Goal: Book appointment/travel/reservation

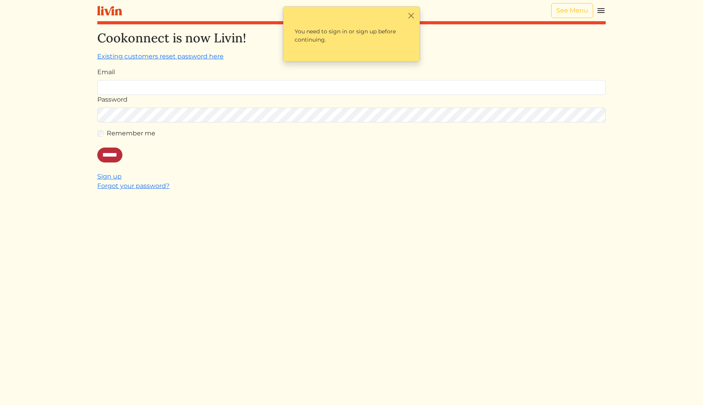
type input "**********"
click at [113, 157] on input "******" at bounding box center [109, 154] width 25 height 15
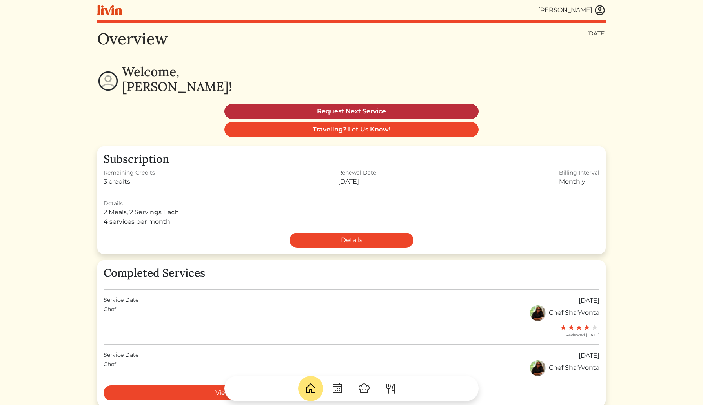
click at [347, 104] on link "Request Next Service" at bounding box center [351, 111] width 254 height 15
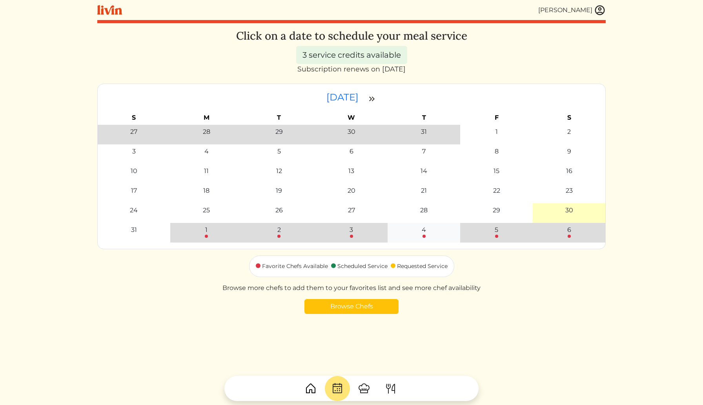
click at [422, 234] on div "4" at bounding box center [424, 229] width 4 height 9
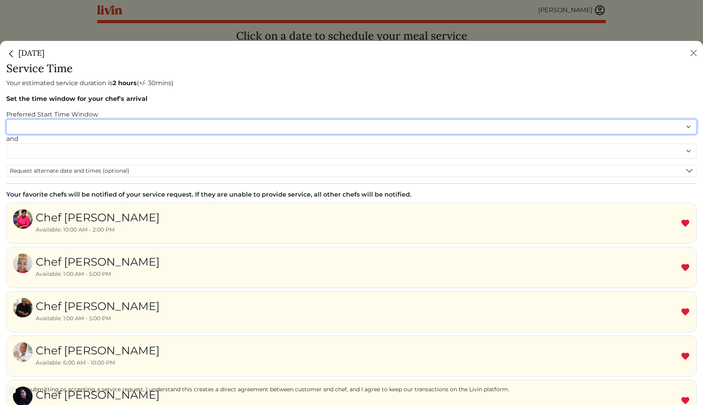
click at [223, 128] on select "******* ******* ******* ******* ******* ******* ******** ******** ******** ****…" at bounding box center [351, 126] width 690 height 15
select select "********"
click at [6, 119] on select "******* ******* ******* ******* ******* ******* ******** ******** ******** ****…" at bounding box center [351, 126] width 690 height 15
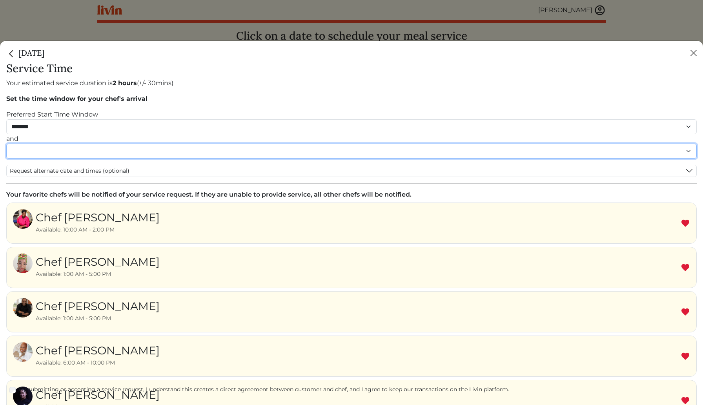
click at [199, 150] on select "******* ******* ******* ******* ******* ******* ******** ******** ******** ****…" at bounding box center [351, 151] width 690 height 15
select select "********"
click at [6, 151] on select "******* ******* ******* ******* ******* ******* ******** ******** ******** ****…" at bounding box center [351, 151] width 690 height 15
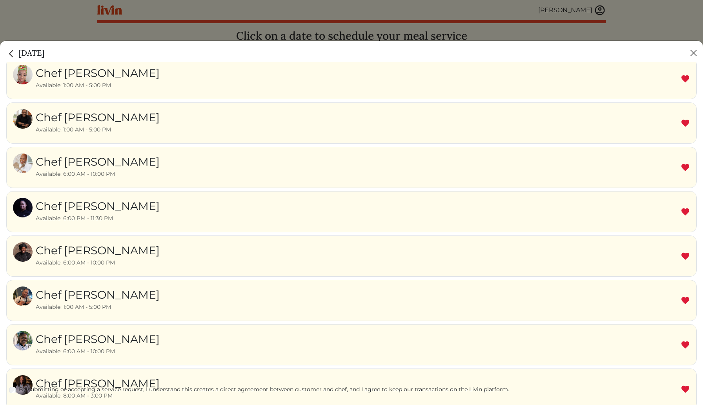
scroll to position [276, 0]
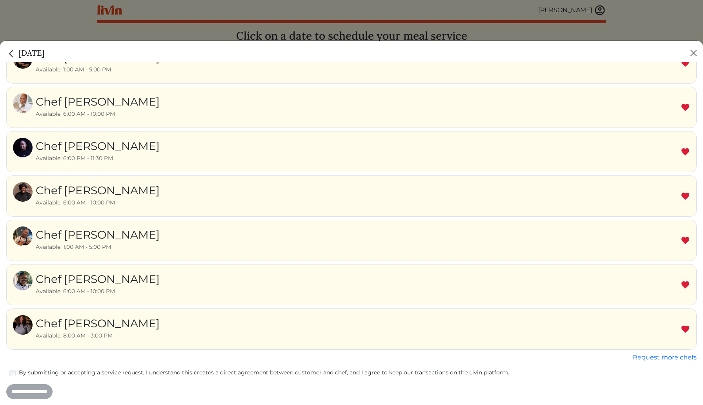
click at [17, 374] on div "By submitting or accepting a service request, I understand this creates a direc…" at bounding box center [351, 372] width 690 height 9
click at [33, 391] on input "**********" at bounding box center [29, 391] width 46 height 15
click at [29, 391] on input "**********" at bounding box center [29, 391] width 46 height 15
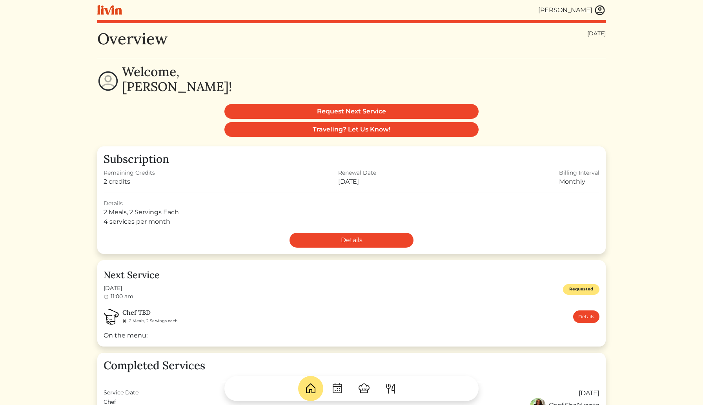
click at [598, 18] on div "[PERSON_NAME]" at bounding box center [351, 10] width 508 height 20
click at [583, 11] on div "[PERSON_NAME]" at bounding box center [565, 9] width 54 height 9
click at [599, 15] on img at bounding box center [600, 10] width 12 height 12
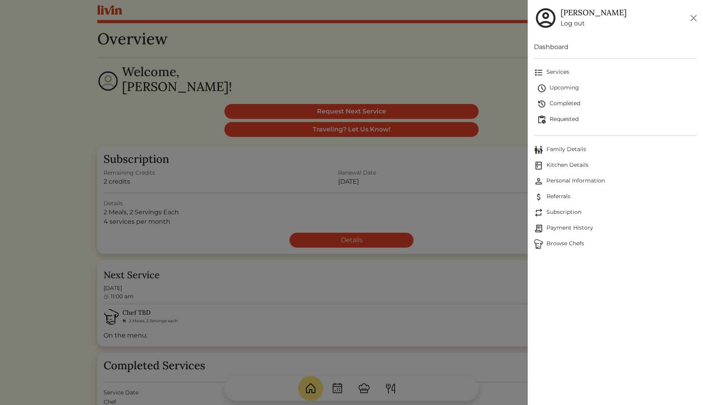
click at [570, 116] on span "Requested" at bounding box center [617, 119] width 160 height 9
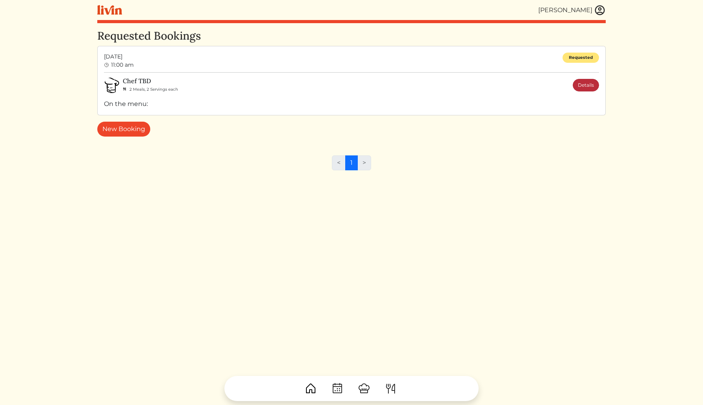
click at [576, 85] on link "Details" at bounding box center [585, 85] width 26 height 13
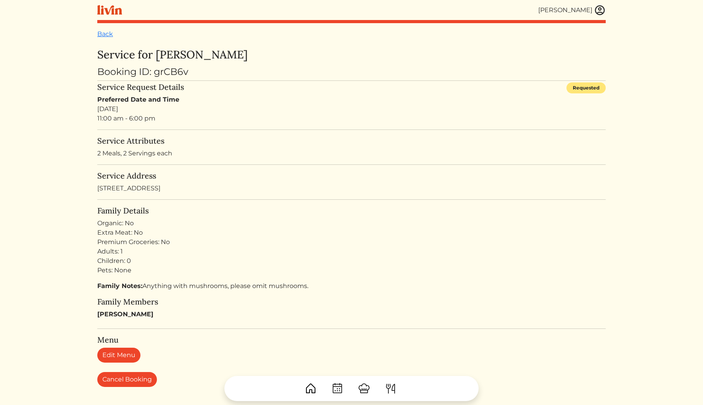
click at [127, 376] on div at bounding box center [351, 384] width 508 height 31
click at [139, 379] on div at bounding box center [351, 384] width 508 height 31
click at [116, 354] on link "Edit Menu" at bounding box center [118, 354] width 43 height 15
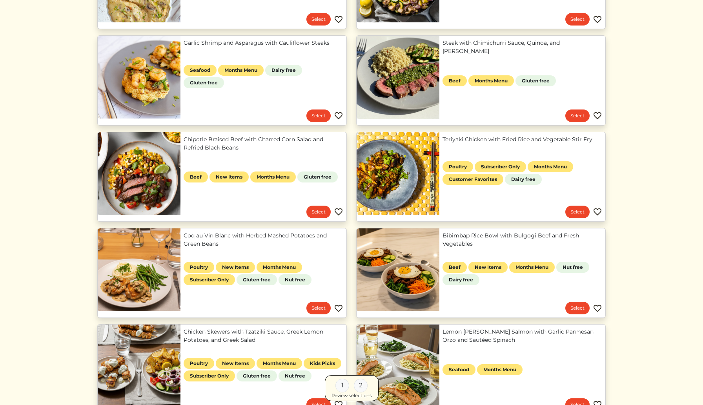
scroll to position [262, 0]
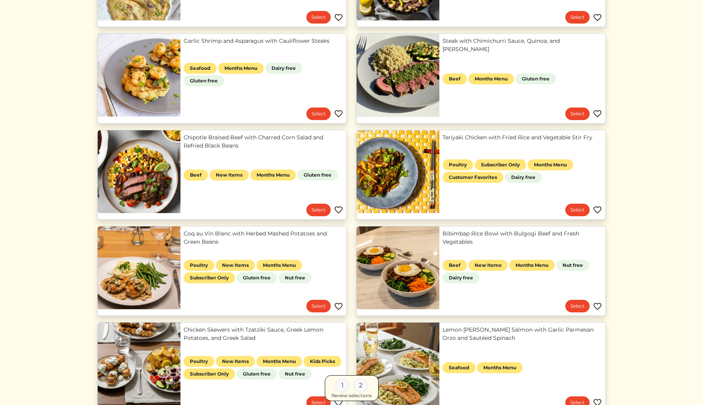
click at [467, 239] on link "Bibimbap Rice Bowl with Bulgogi Beef and Fresh Vegetables" at bounding box center [522, 237] width 160 height 16
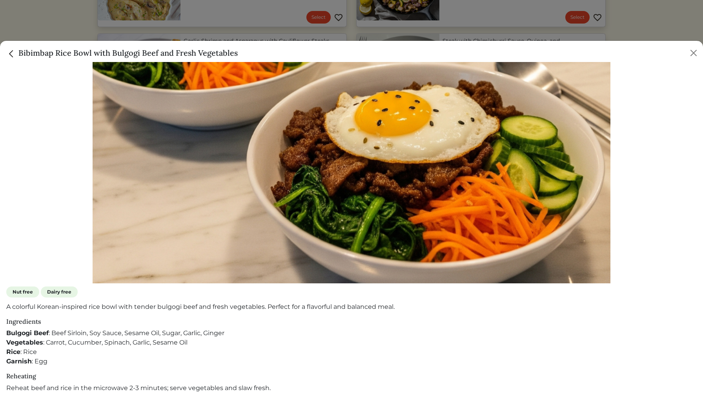
scroll to position [0, 0]
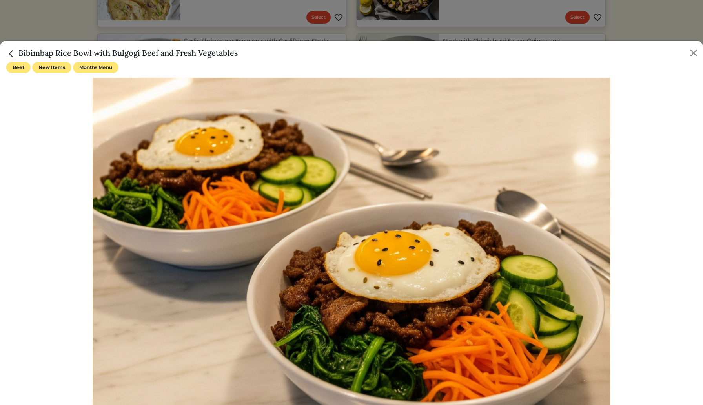
click at [9, 55] on img "Close" at bounding box center [11, 54] width 10 height 10
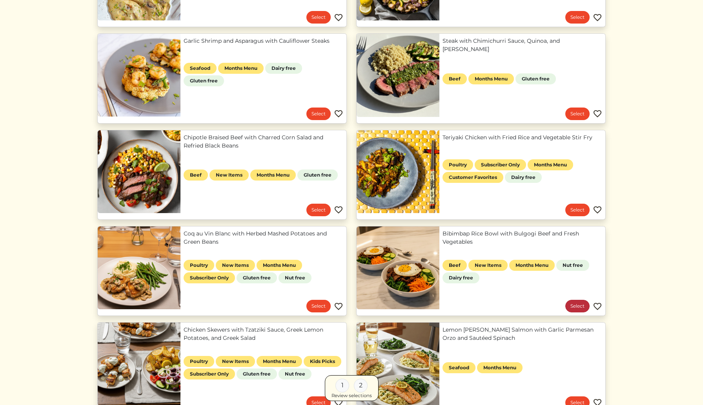
click at [572, 308] on link "Select" at bounding box center [577, 306] width 24 height 13
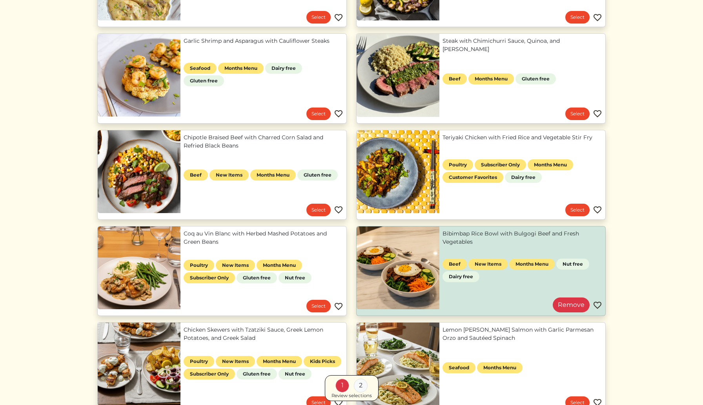
click at [488, 231] on link "Bibimbap Rice Bowl with Bulgogi Beef and Fresh Vegetables" at bounding box center [522, 237] width 160 height 16
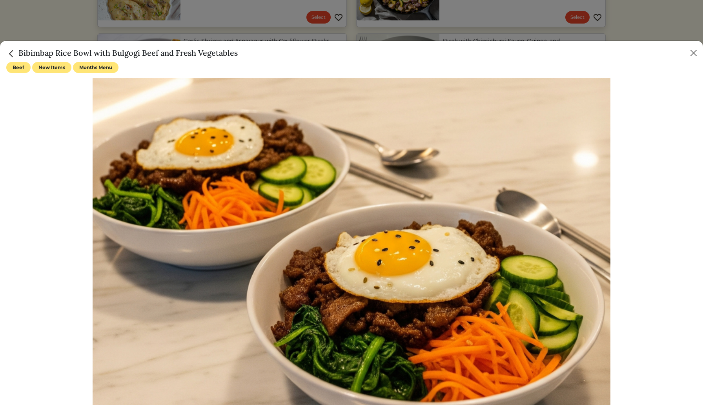
click at [10, 58] on img "Close" at bounding box center [11, 54] width 10 height 10
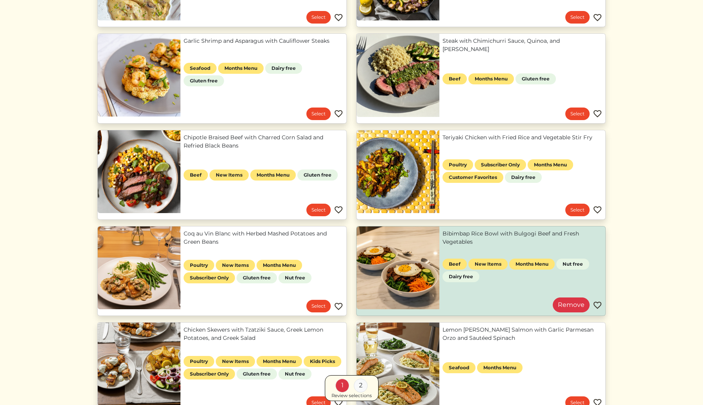
click at [459, 234] on link "Bibimbap Rice Bowl with Bulgogi Beef and Fresh Vegetables" at bounding box center [522, 237] width 160 height 16
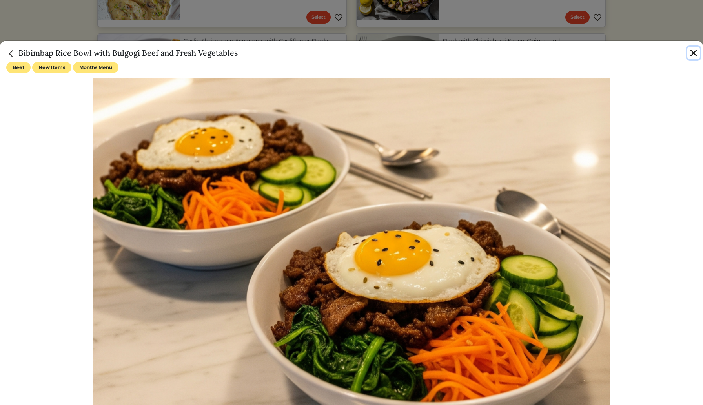
click at [689, 58] on button "Close" at bounding box center [693, 53] width 13 height 13
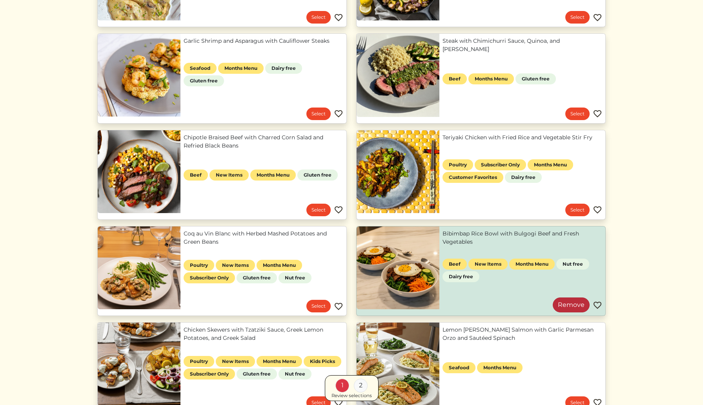
click at [564, 306] on link "Remove" at bounding box center [570, 304] width 37 height 15
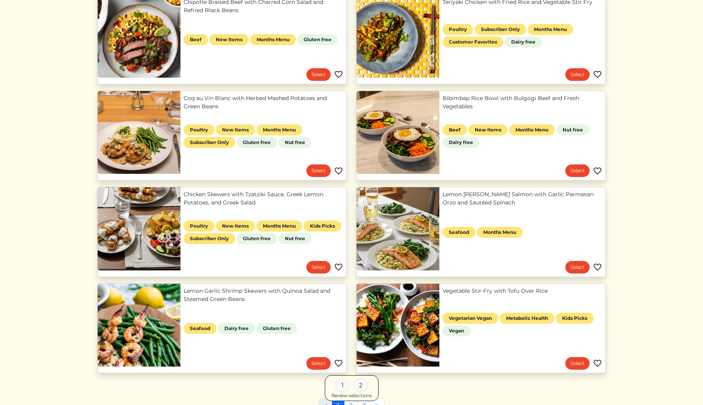
scroll to position [398, 0]
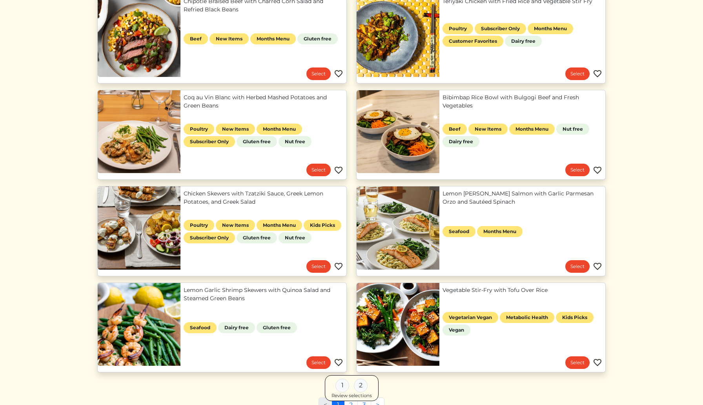
click at [268, 200] on link "Chicken Skewers with Tzatziki Sauce, Greek Lemon Potatoes, and Greek Salad" at bounding box center [264, 197] width 160 height 16
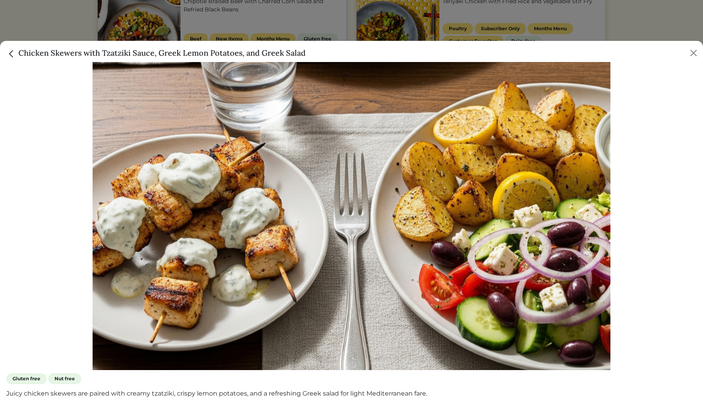
scroll to position [149, 0]
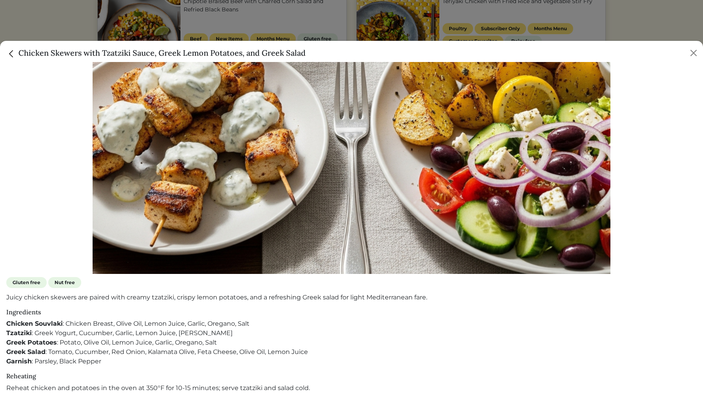
click at [14, 58] on img "Close" at bounding box center [11, 54] width 10 height 10
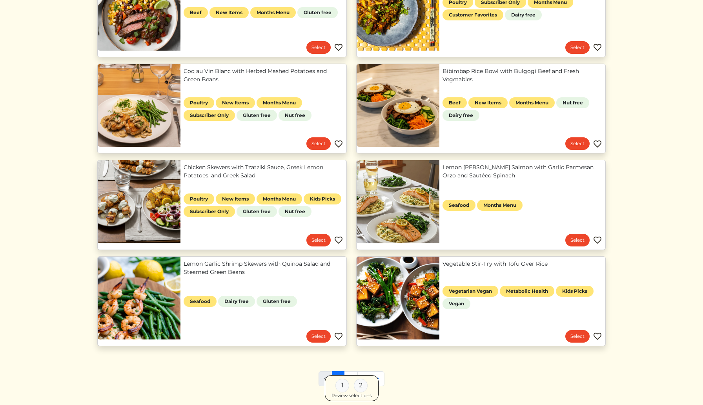
scroll to position [480, 0]
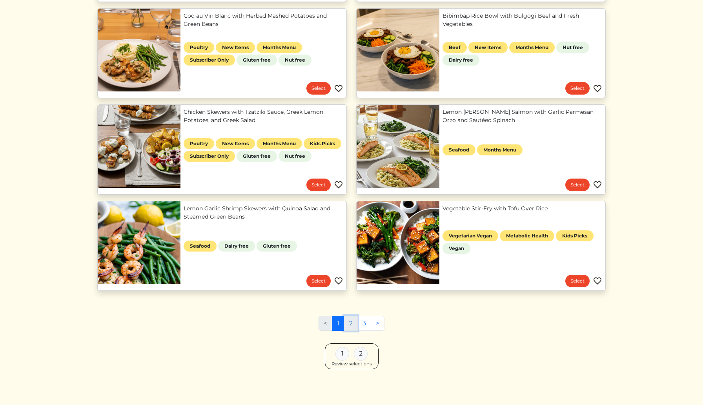
click at [350, 323] on link "2" at bounding box center [351, 323] width 14 height 15
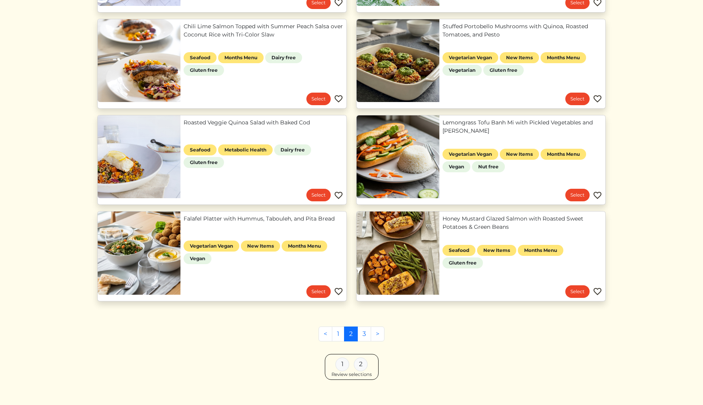
scroll to position [373, 0]
click at [365, 336] on link "3" at bounding box center [364, 333] width 14 height 15
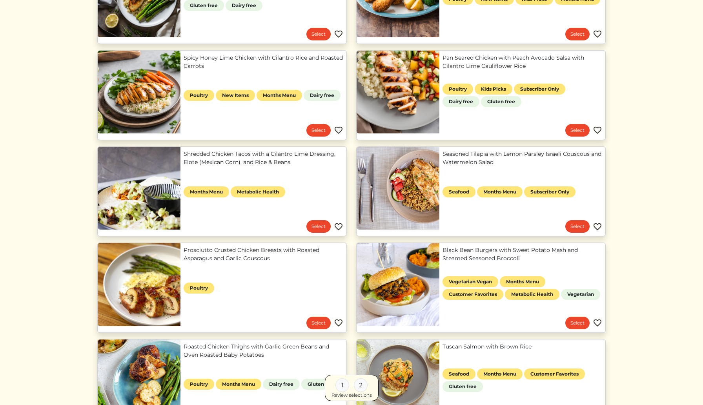
scroll to position [480, 0]
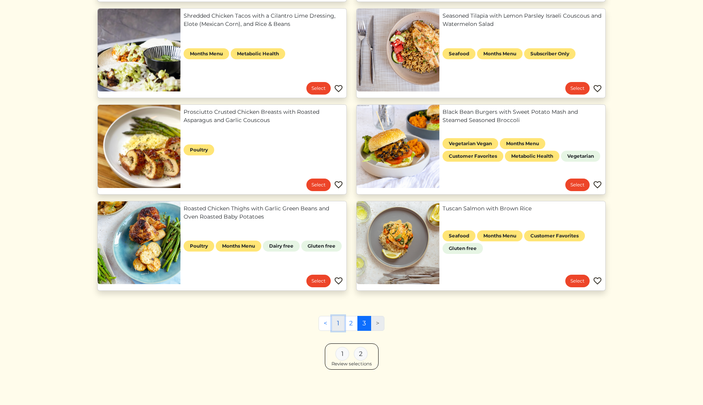
click at [339, 322] on link "1" at bounding box center [338, 323] width 13 height 15
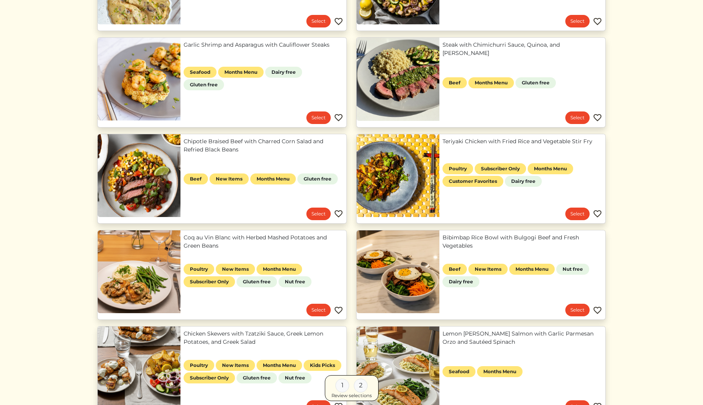
scroll to position [259, 0]
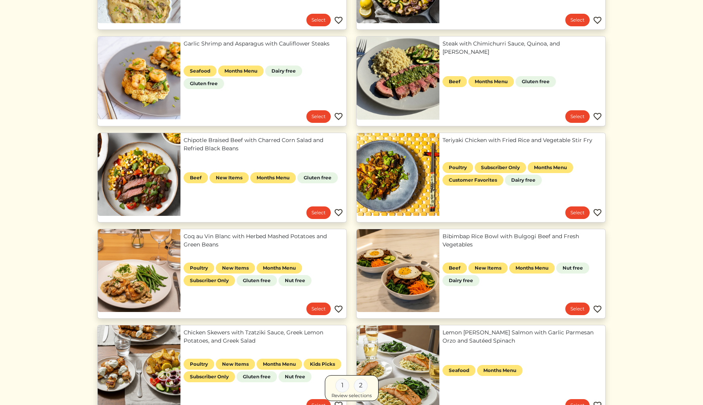
click at [465, 245] on link "Bibimbap Rice Bowl with Bulgogi Beef and Fresh Vegetables" at bounding box center [522, 240] width 160 height 16
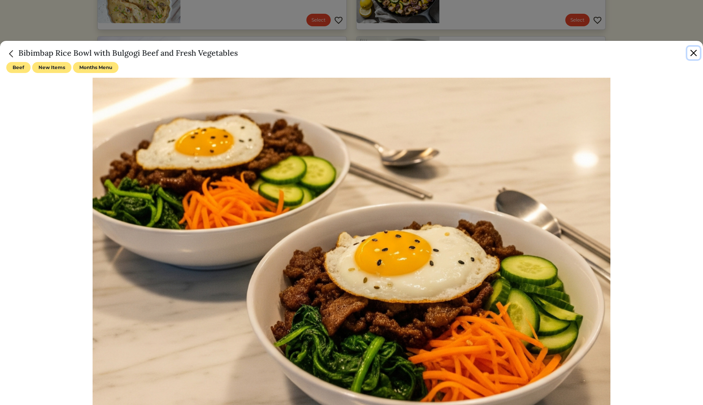
click at [693, 53] on button "Close" at bounding box center [693, 53] width 13 height 13
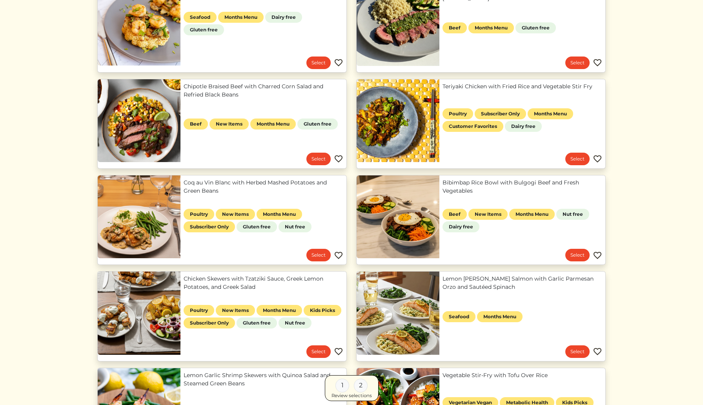
scroll to position [316, 0]
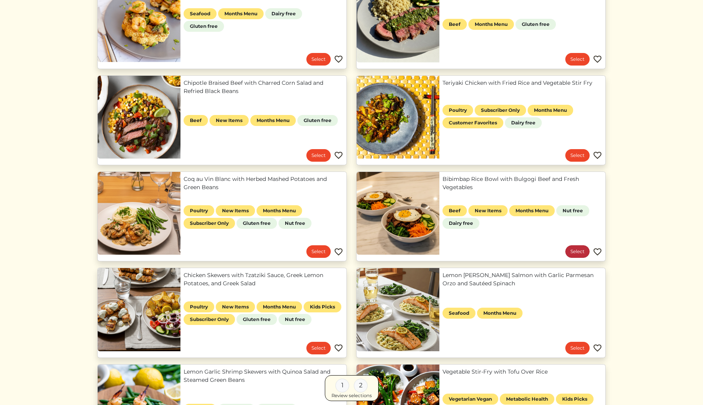
click at [577, 247] on link "Select" at bounding box center [577, 251] width 24 height 13
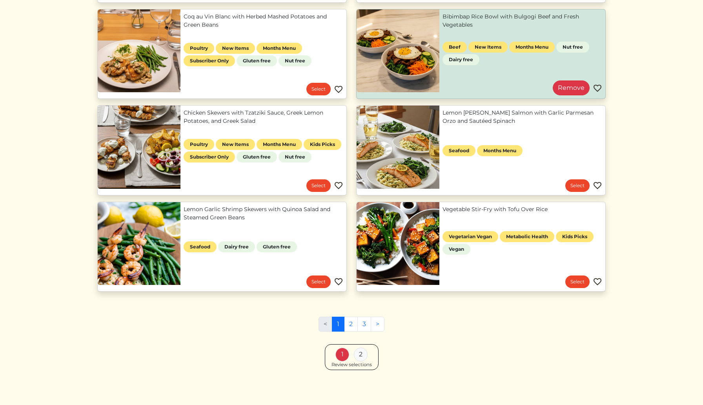
scroll to position [480, 0]
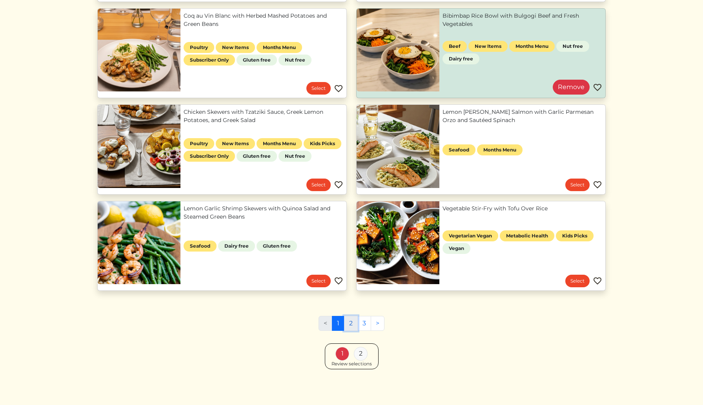
click at [351, 323] on link "2" at bounding box center [351, 323] width 14 height 15
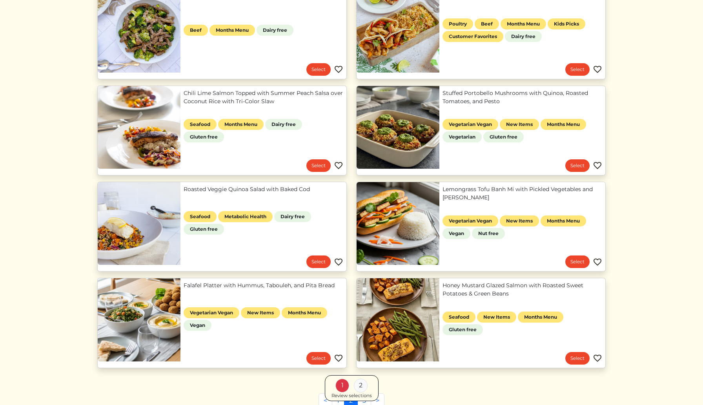
scroll to position [383, 0]
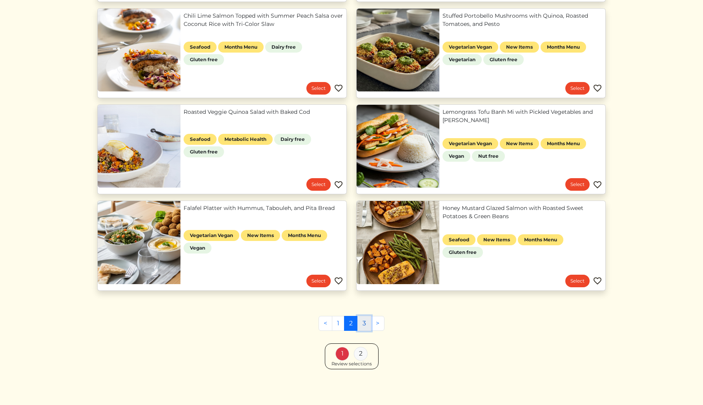
click at [364, 318] on link "3" at bounding box center [364, 323] width 14 height 15
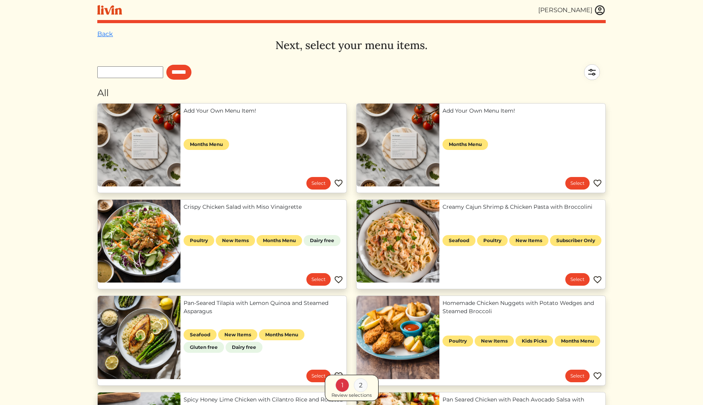
click at [262, 115] on link "Add Your Own Menu Item!" at bounding box center [264, 111] width 160 height 8
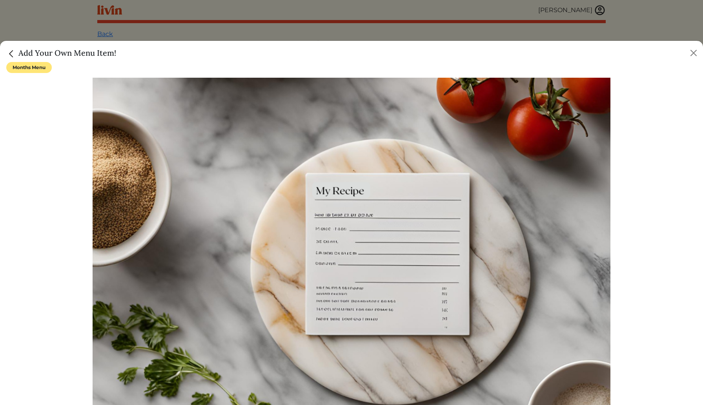
scroll to position [99, 0]
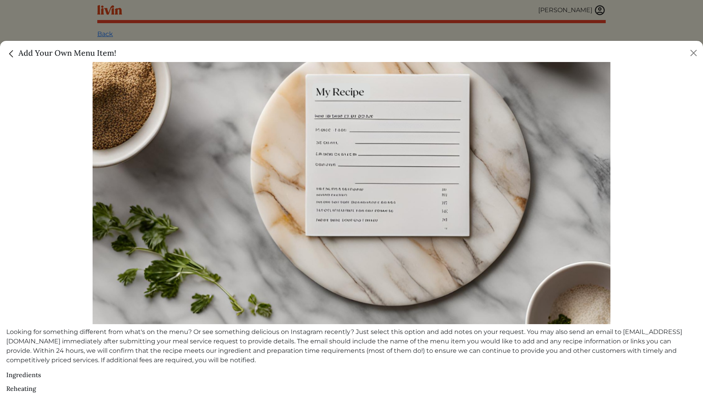
click at [13, 53] on img "Close" at bounding box center [11, 54] width 10 height 10
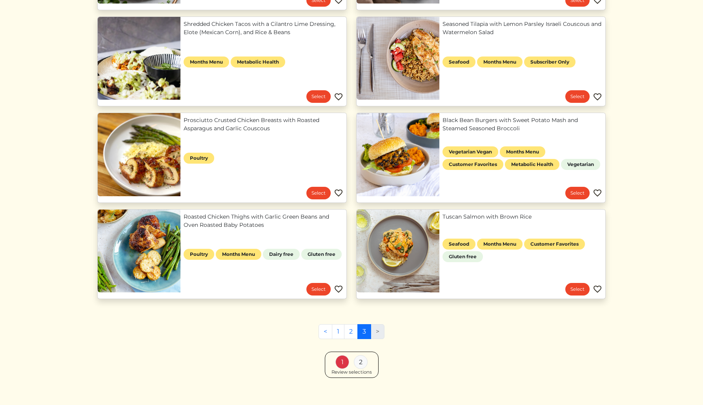
scroll to position [480, 0]
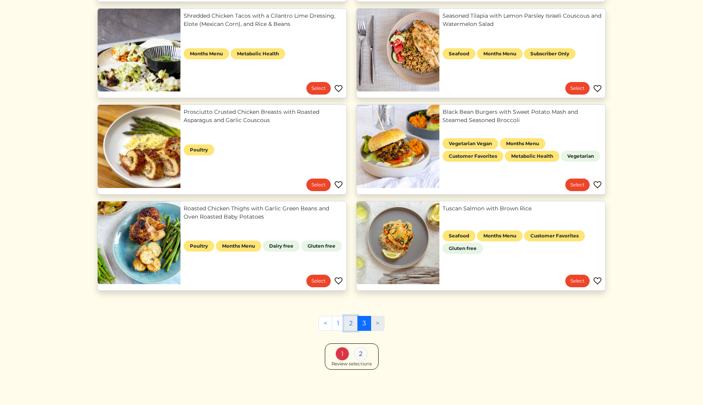
click at [353, 323] on link "2" at bounding box center [351, 323] width 14 height 15
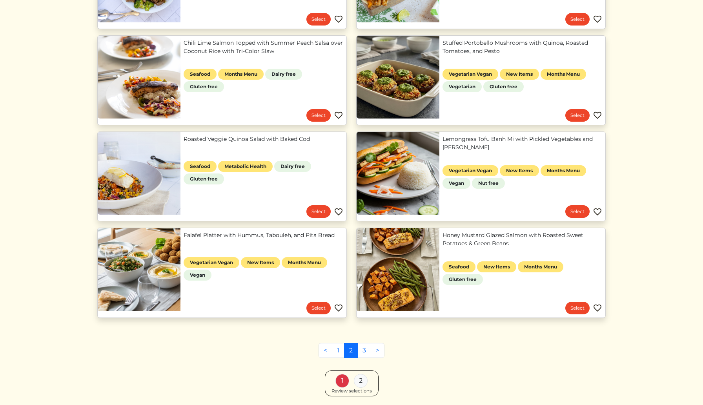
scroll to position [358, 0]
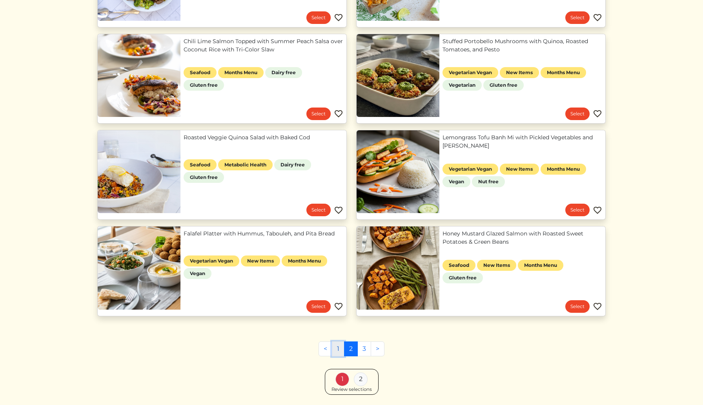
click at [339, 346] on link "1" at bounding box center [338, 348] width 13 height 15
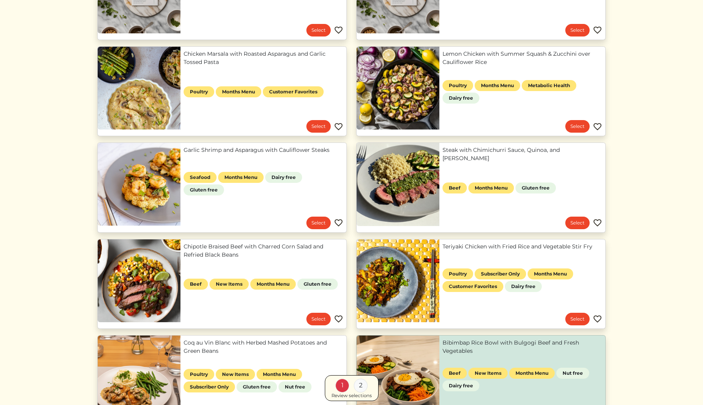
scroll to position [153, 0]
click at [577, 219] on link "Select" at bounding box center [577, 222] width 24 height 13
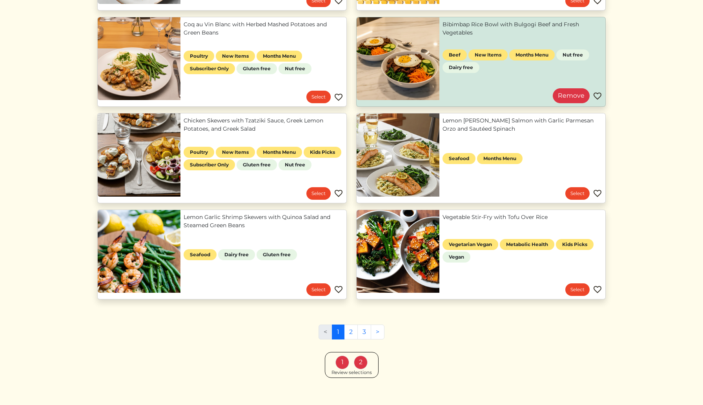
scroll to position [480, 0]
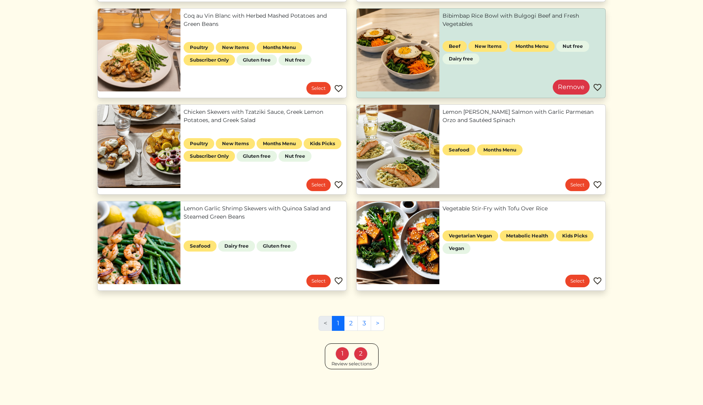
click at [371, 361] on div "Review selections" at bounding box center [351, 363] width 40 height 7
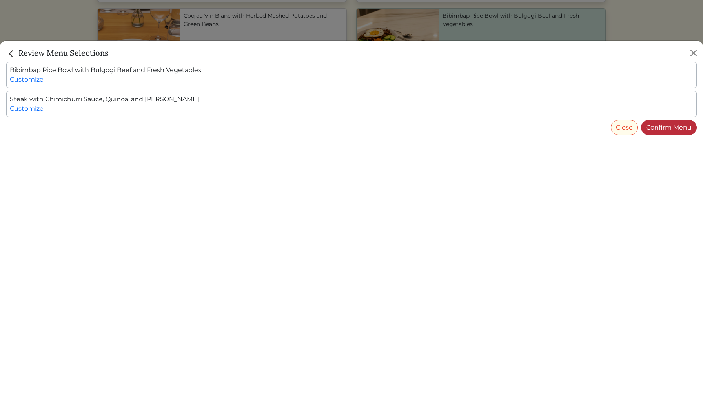
click at [654, 131] on link "Confirm Menu" at bounding box center [669, 127] width 56 height 15
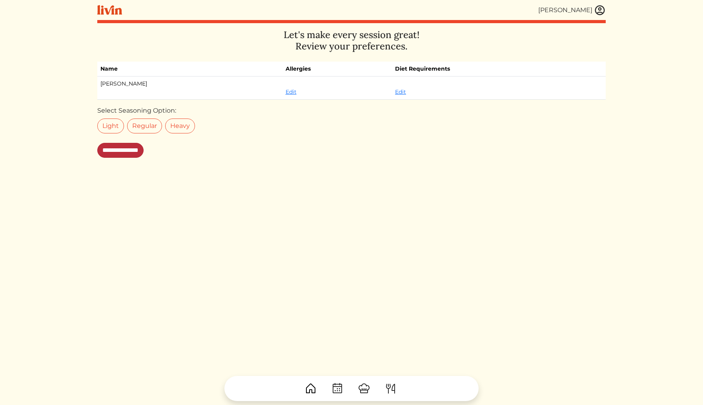
click at [133, 153] on input "**********" at bounding box center [120, 150] width 46 height 15
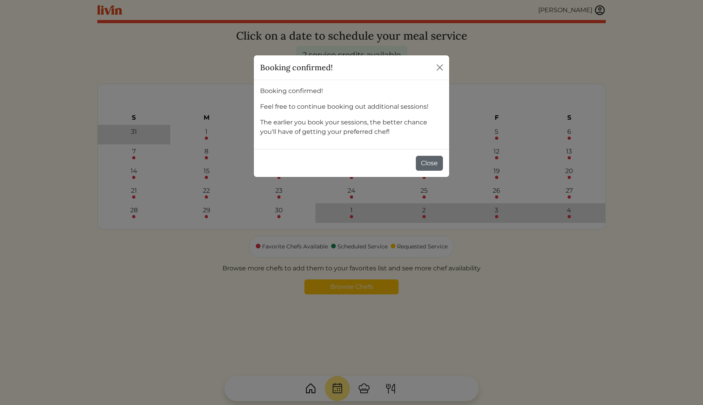
click at [432, 158] on button "Close" at bounding box center [429, 163] width 27 height 15
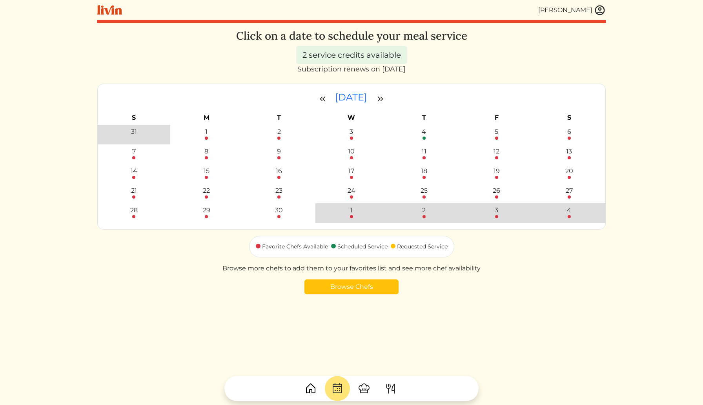
click at [595, 11] on img at bounding box center [600, 10] width 12 height 12
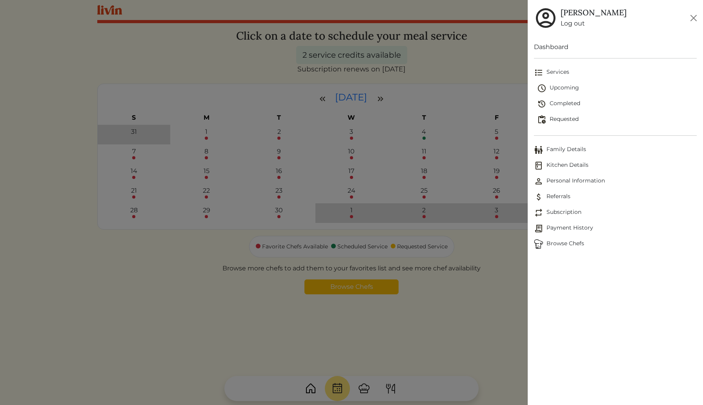
click at [554, 121] on span "Requested" at bounding box center [617, 119] width 160 height 9
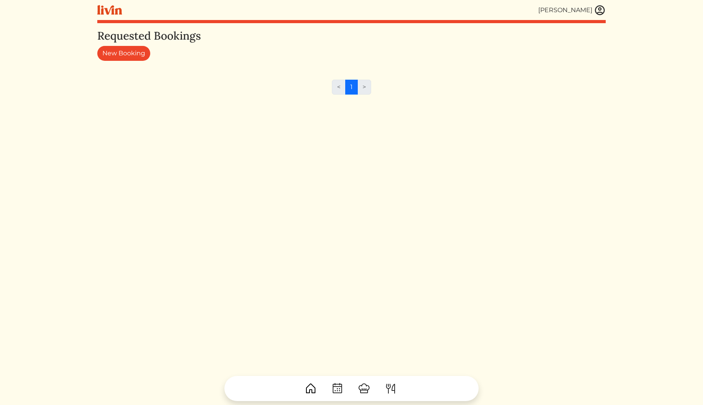
click at [597, 11] on img at bounding box center [600, 10] width 12 height 12
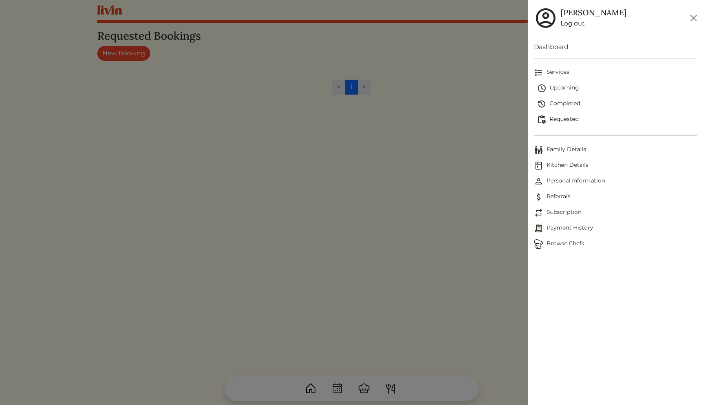
click at [560, 115] on span "Requested" at bounding box center [617, 119] width 160 height 9
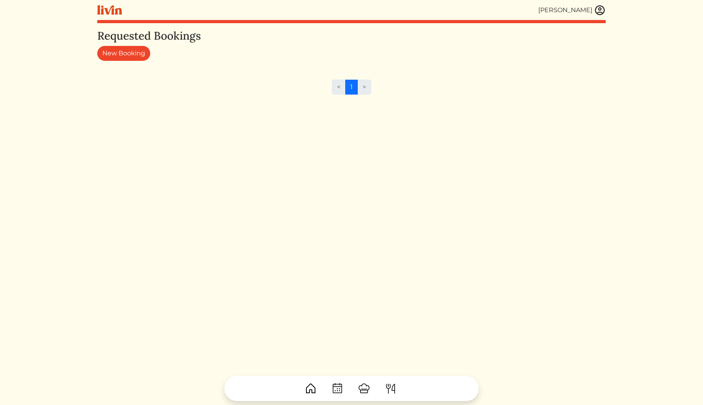
click at [108, 13] on img at bounding box center [109, 10] width 25 height 10
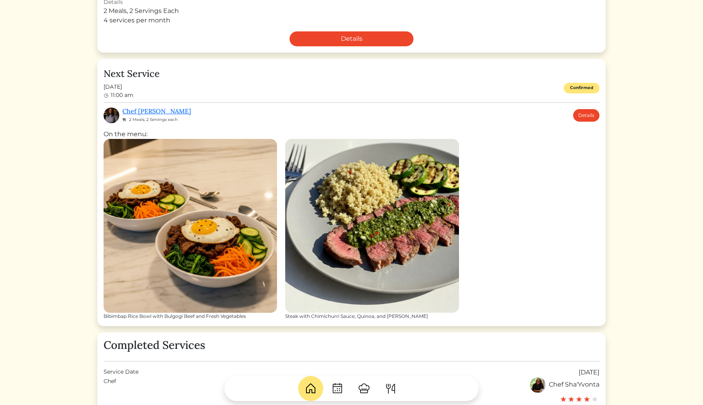
scroll to position [202, 0]
